Goal: Book appointment/travel/reservation

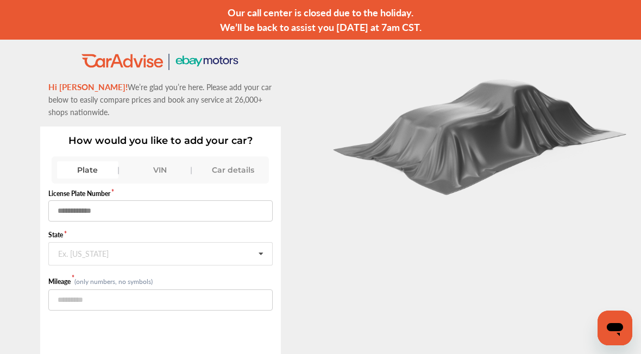
click at [86, 212] on input "text" at bounding box center [160, 211] width 224 height 21
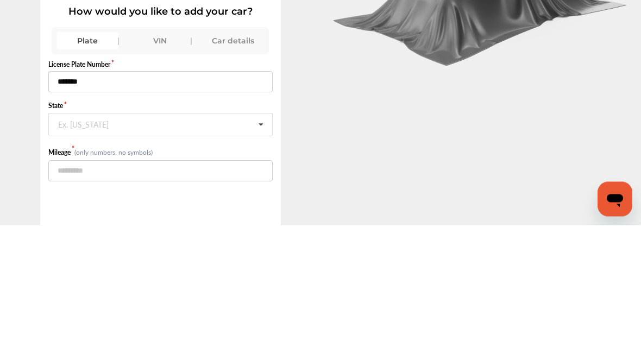
type input "*******"
click at [260, 243] on icon at bounding box center [261, 254] width 18 height 23
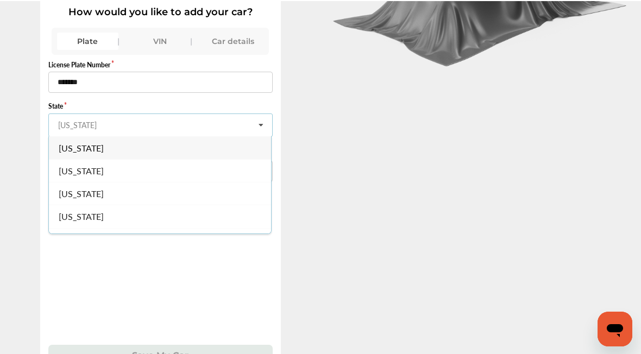
scroll to position [152, 0]
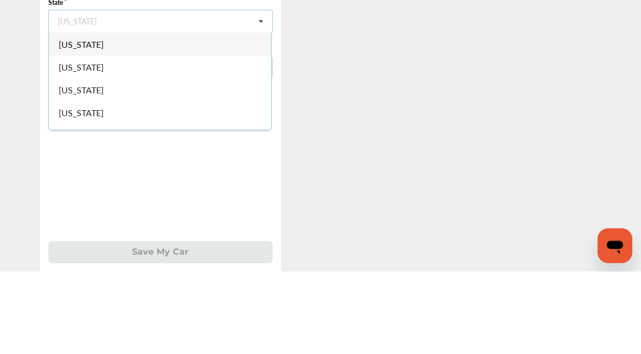
click at [260, 93] on icon at bounding box center [261, 104] width 18 height 23
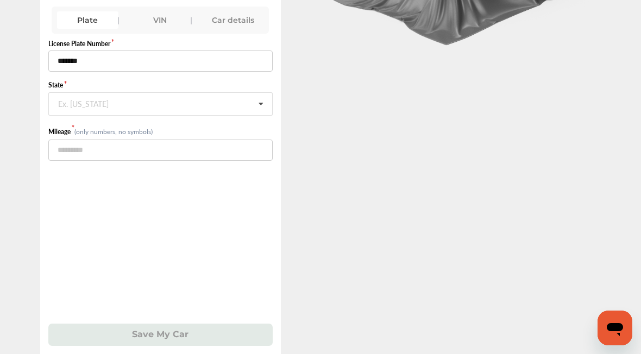
click at [246, 96] on input "text" at bounding box center [160, 103] width 223 height 21
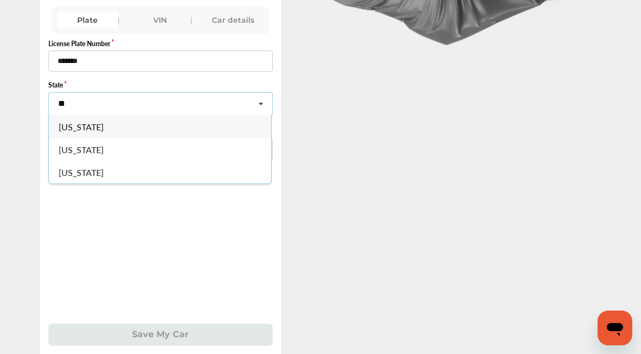
type input "**"
click at [95, 142] on div "[US_STATE]" at bounding box center [160, 149] width 222 height 23
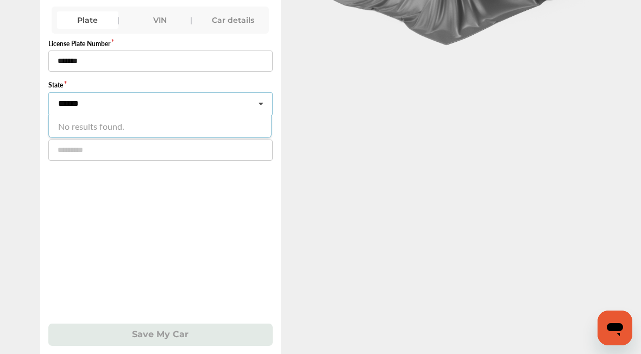
type input "******"
click at [191, 335] on div "Save My Car" at bounding box center [160, 335] width 224 height 22
click at [168, 14] on div "VIN" at bounding box center [160, 19] width 62 height 17
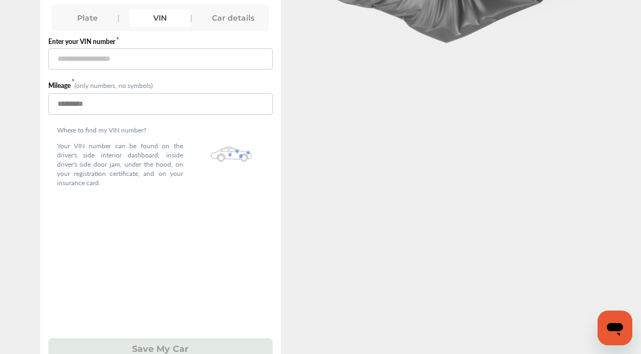
click at [93, 106] on input "number" at bounding box center [160, 103] width 224 height 21
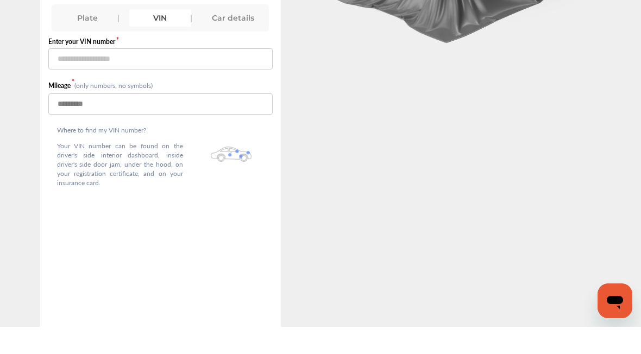
scroll to position [124, 0]
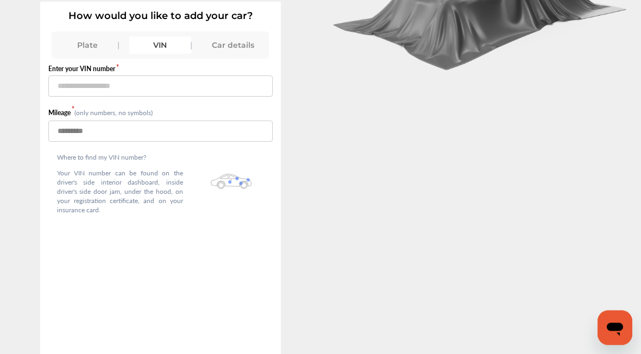
type input "*"
click at [90, 87] on input "text" at bounding box center [160, 86] width 224 height 21
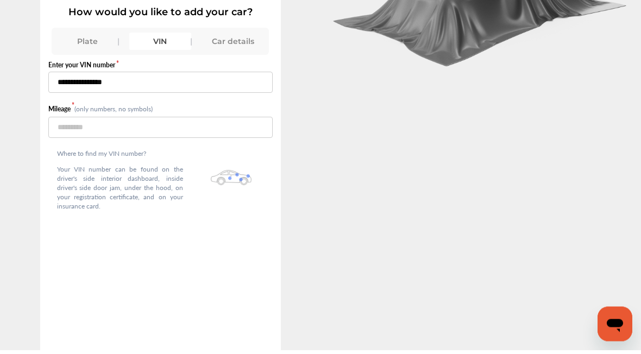
type input "**********"
click at [83, 130] on input "*" at bounding box center [160, 131] width 224 height 21
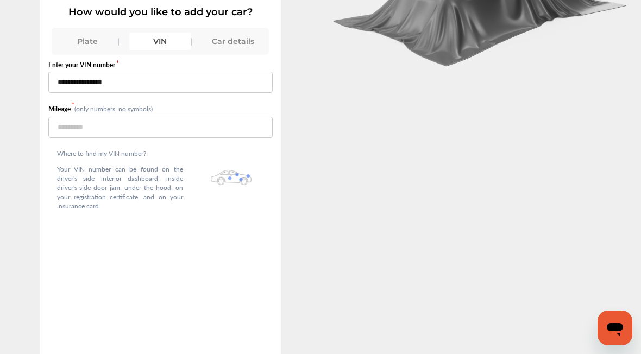
scroll to position [172, 0]
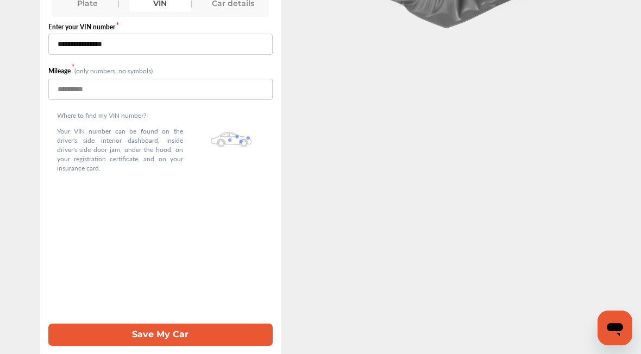
type input "******"
click at [204, 330] on button "Save My Car" at bounding box center [160, 335] width 224 height 22
click at [155, 45] on input "**********" at bounding box center [160, 44] width 224 height 21
click at [60, 38] on input "**********" at bounding box center [160, 44] width 224 height 21
type input "**********"
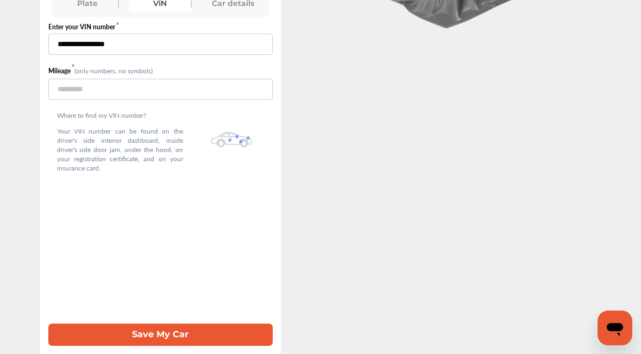
click at [209, 330] on button "Save My Car" at bounding box center [160, 335] width 224 height 22
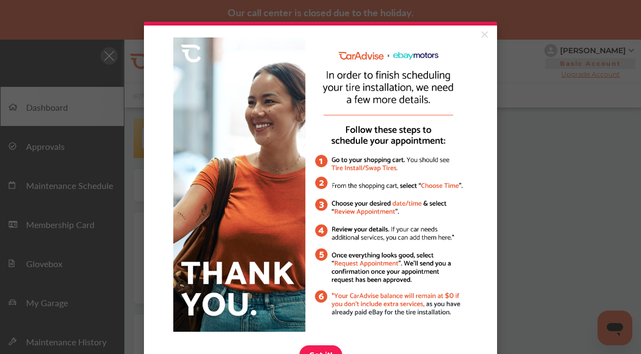
click appcues "× Got it!"
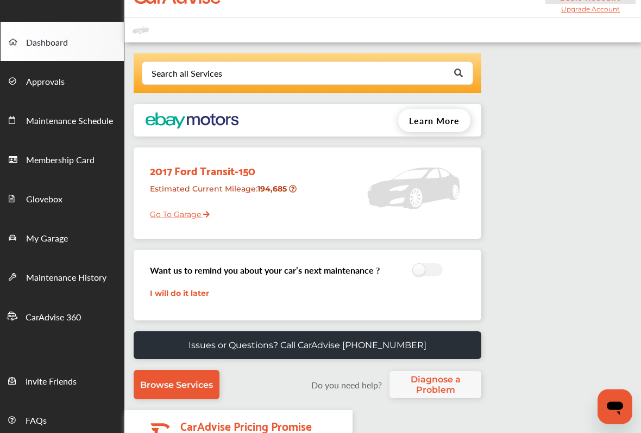
scroll to position [65, 0]
click at [201, 213] on link "Go To Garage" at bounding box center [176, 211] width 68 height 21
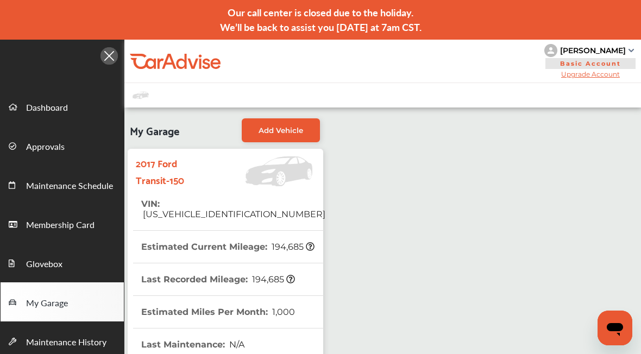
click at [82, 187] on span "Maintenance Schedule" at bounding box center [69, 186] width 87 height 14
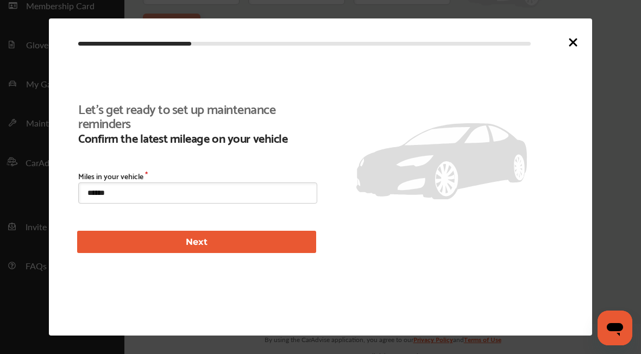
scroll to position [235, 0]
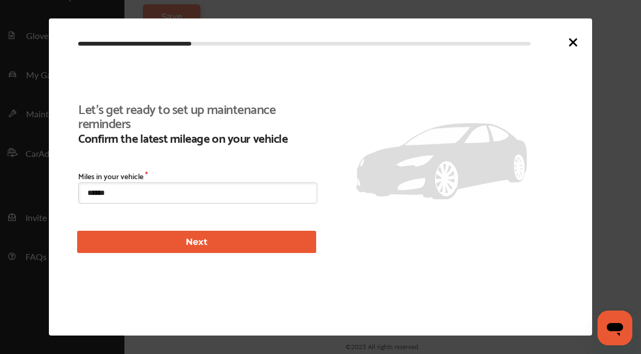
click at [273, 246] on button "Next" at bounding box center [196, 242] width 239 height 22
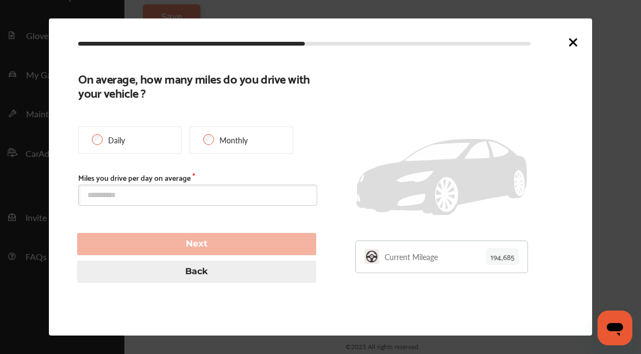
scroll to position [229, 0]
click at [573, 41] on icon at bounding box center [573, 42] width 13 height 13
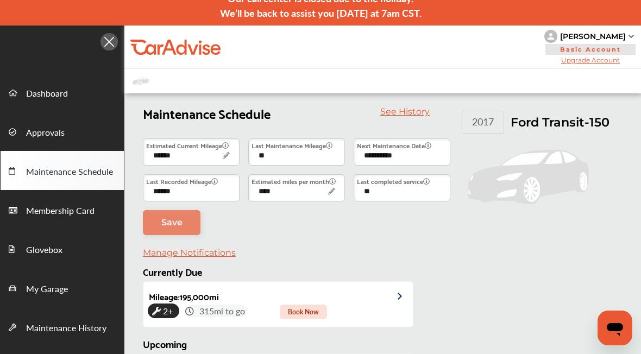
scroll to position [0, 0]
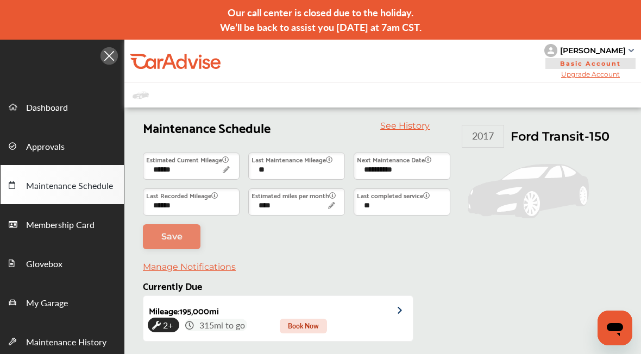
click at [54, 107] on span "Dashboard" at bounding box center [47, 108] width 42 height 14
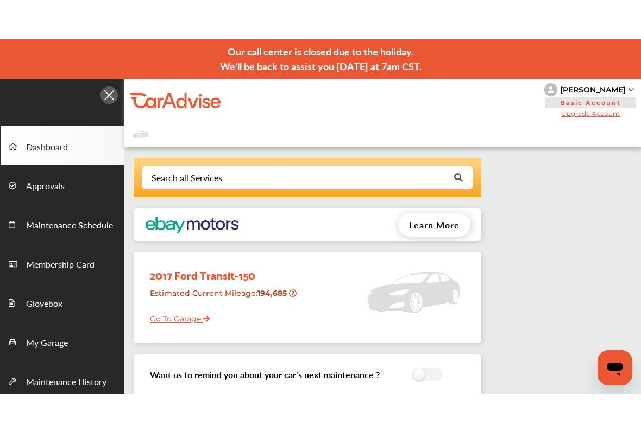
scroll to position [46, 0]
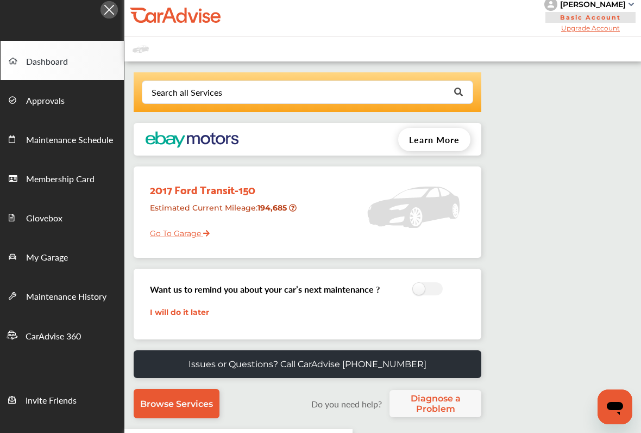
click at [190, 354] on span "Browse Services" at bounding box center [176, 403] width 73 height 10
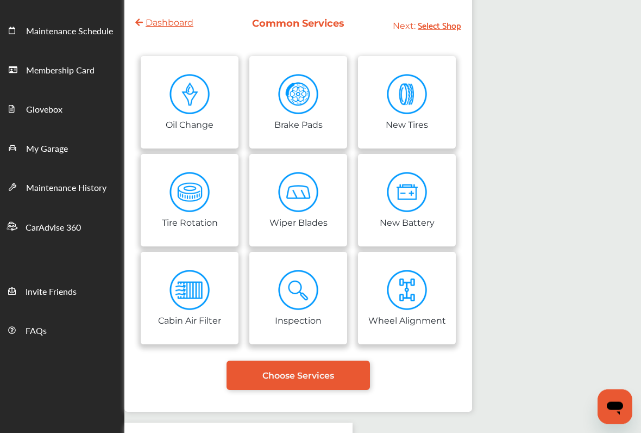
scroll to position [155, 0]
click at [422, 107] on img at bounding box center [407, 94] width 41 height 41
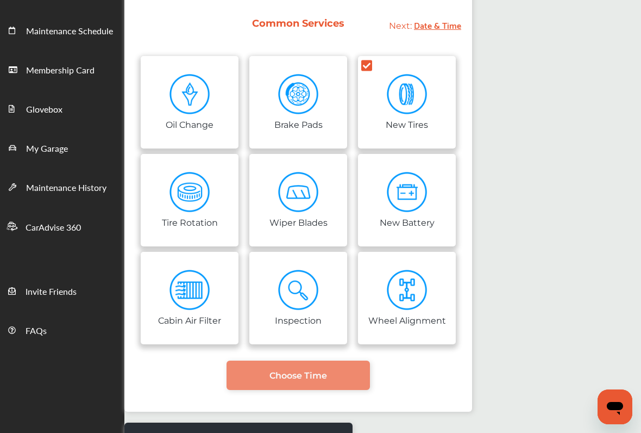
click at [345, 354] on link "Choose Time" at bounding box center [298, 374] width 143 height 29
click at [327, 354] on span "Choose Time" at bounding box center [299, 375] width 58 height 10
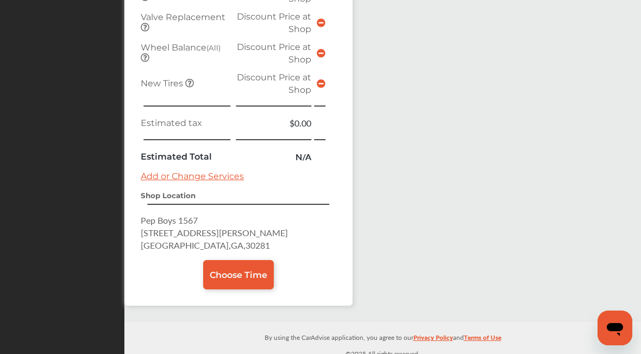
scroll to position [942, 0]
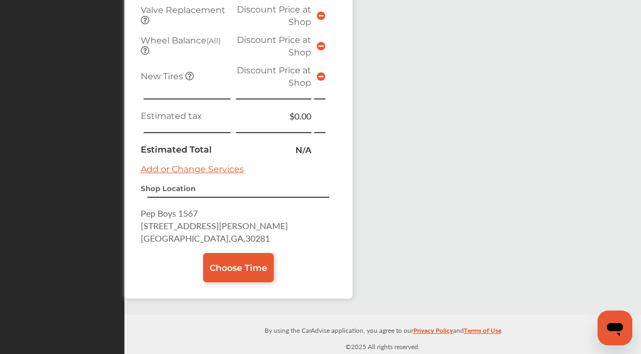
click at [263, 266] on span "Choose Time" at bounding box center [239, 268] width 58 height 10
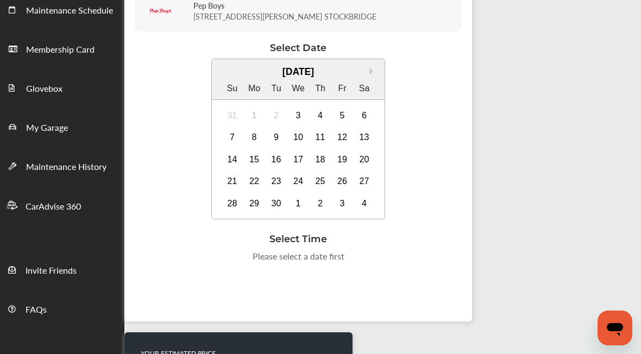
scroll to position [175, 0]
